Goal: Information Seeking & Learning: Learn about a topic

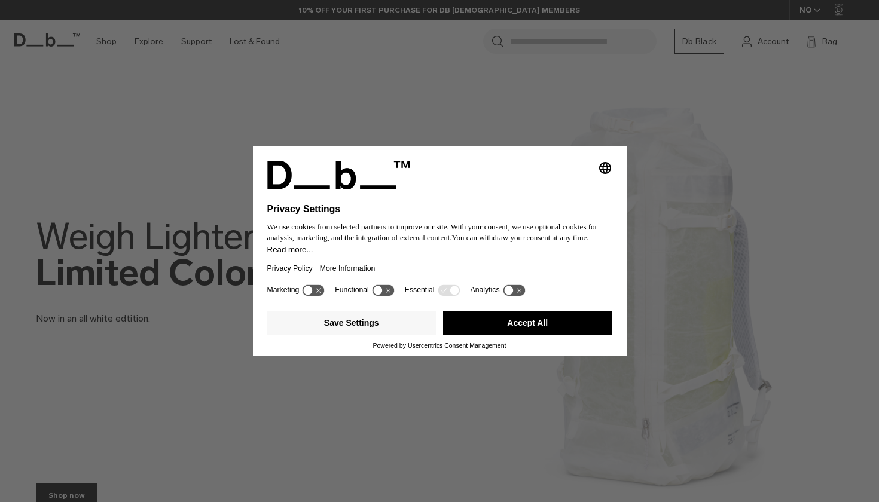
click at [474, 324] on button "Accept All" at bounding box center [527, 323] width 169 height 24
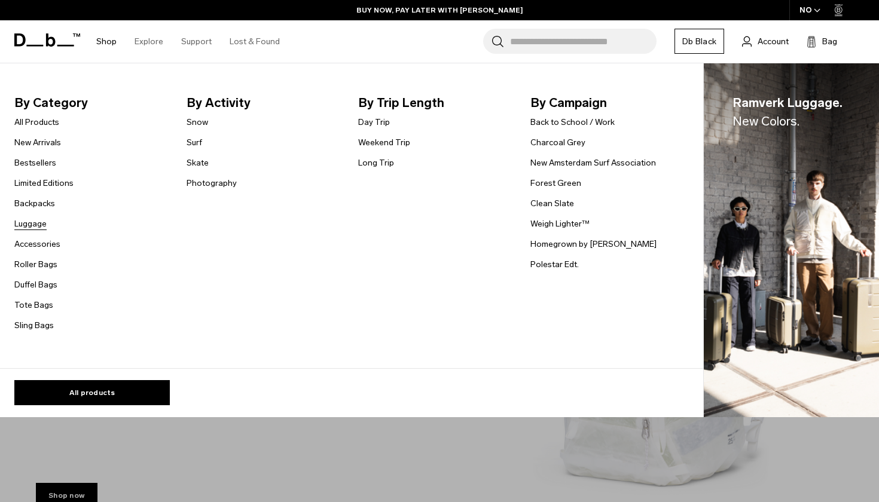
click at [42, 224] on link "Luggage" at bounding box center [30, 224] width 32 height 13
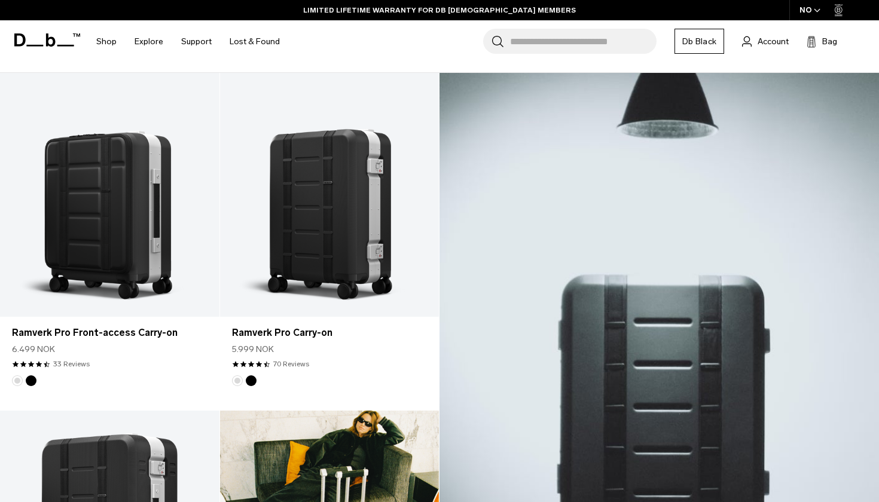
scroll to position [217, 0]
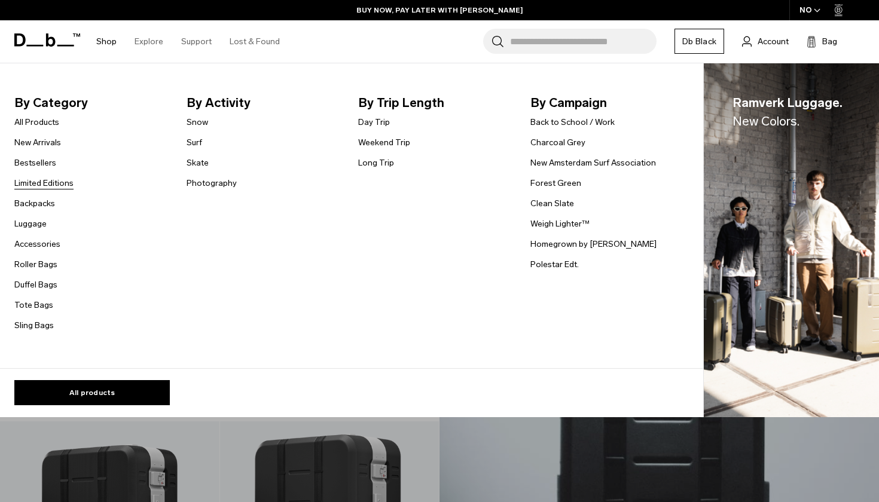
click at [55, 188] on link "Limited Editions" at bounding box center [43, 183] width 59 height 13
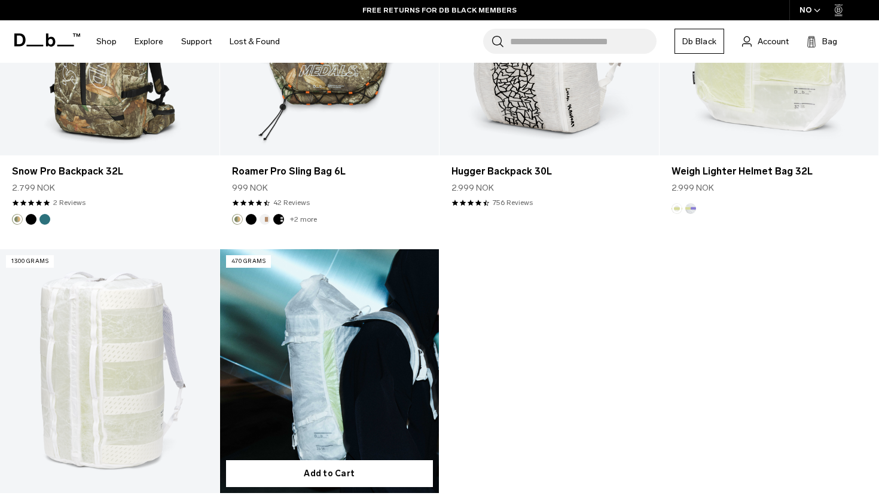
scroll to position [1720, 0]
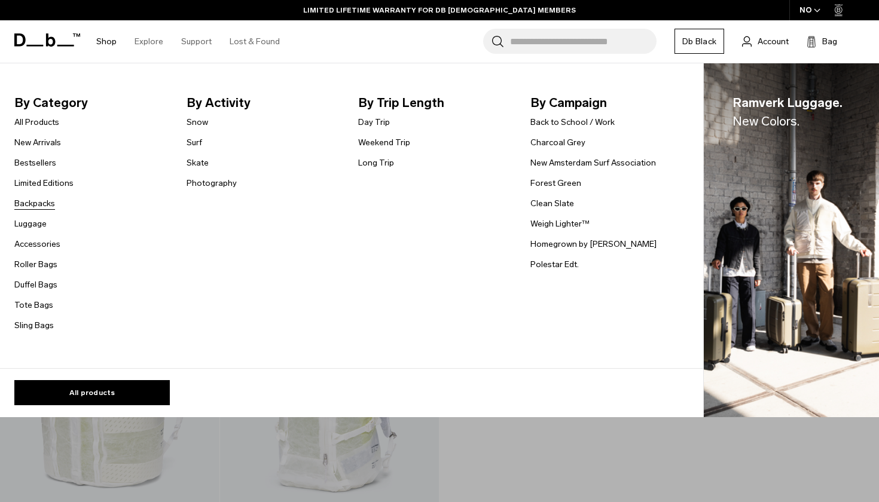
click at [52, 209] on link "Backpacks" at bounding box center [34, 203] width 41 height 13
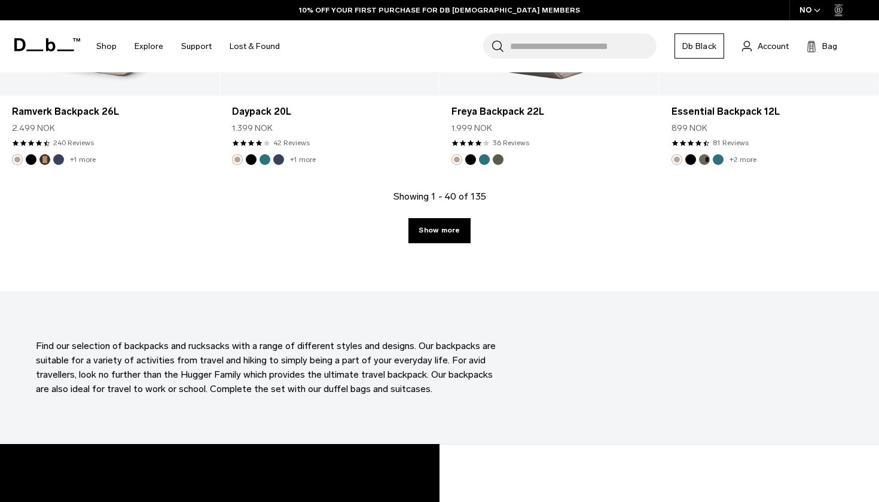
scroll to position [3487, 0]
